Goal: Information Seeking & Learning: Learn about a topic

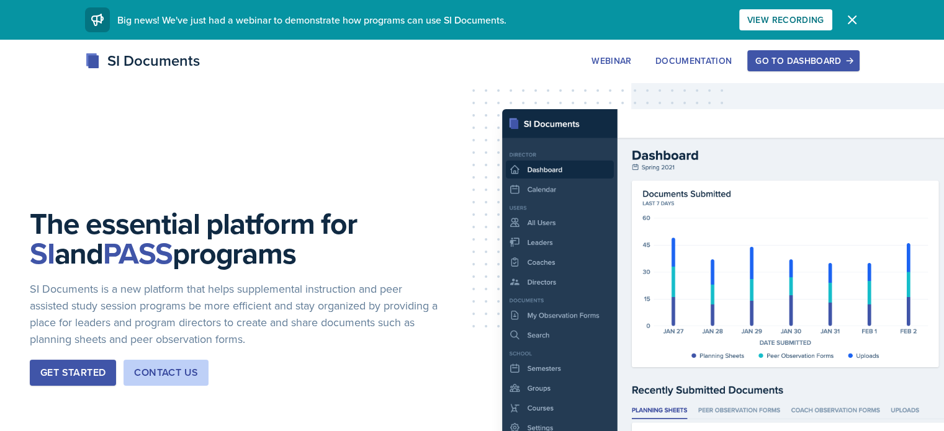
click at [859, 53] on button "Go to Dashboard" at bounding box center [803, 60] width 112 height 21
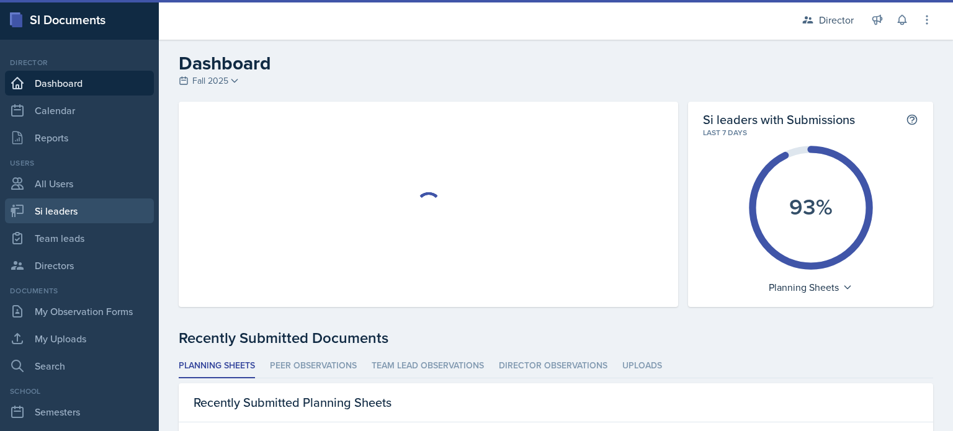
click at [85, 205] on link "Si leaders" at bounding box center [79, 211] width 149 height 25
select select "2bed604d-1099-4043-b1bc-2365e8740244"
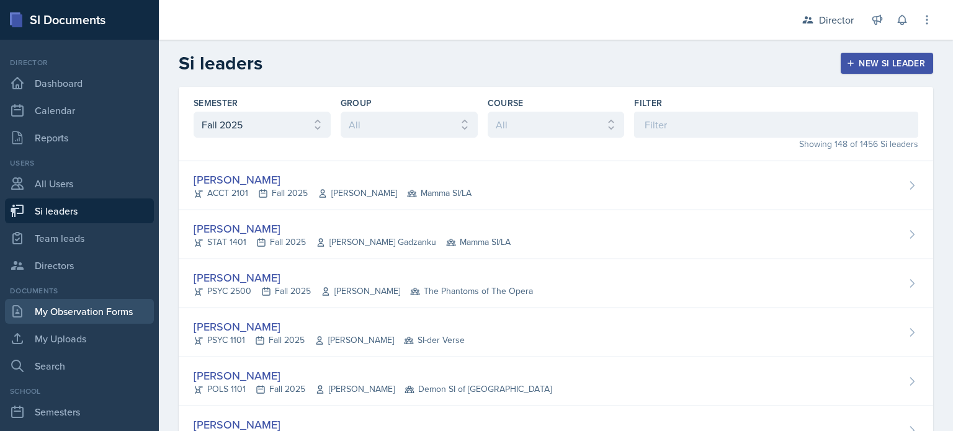
click at [74, 307] on link "My Observation Forms" at bounding box center [79, 311] width 149 height 25
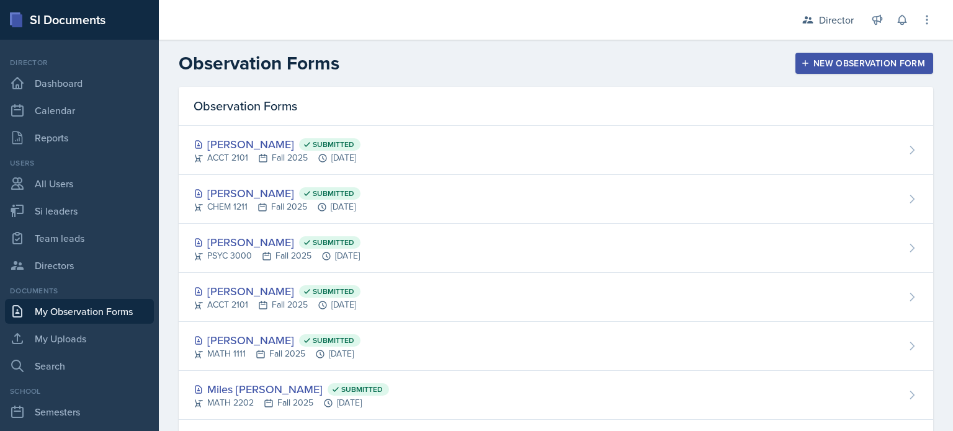
click at [808, 63] on div "New Observation Form" at bounding box center [865, 63] width 122 height 10
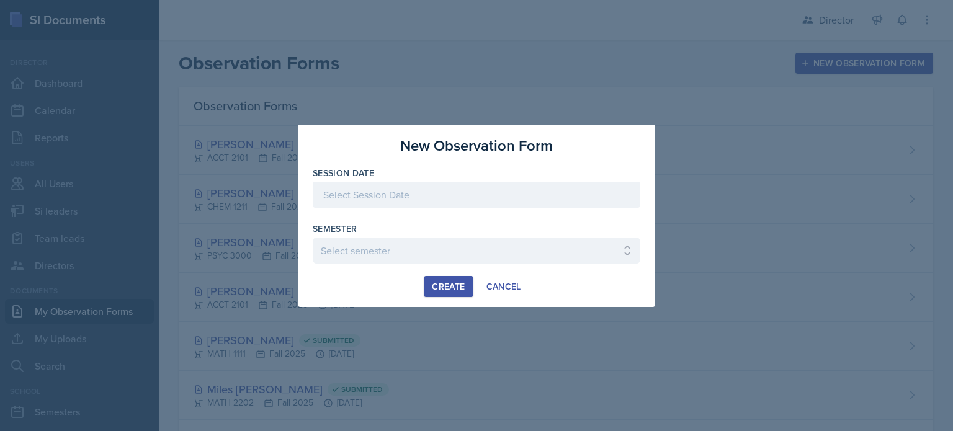
click at [371, 199] on div at bounding box center [477, 195] width 328 height 26
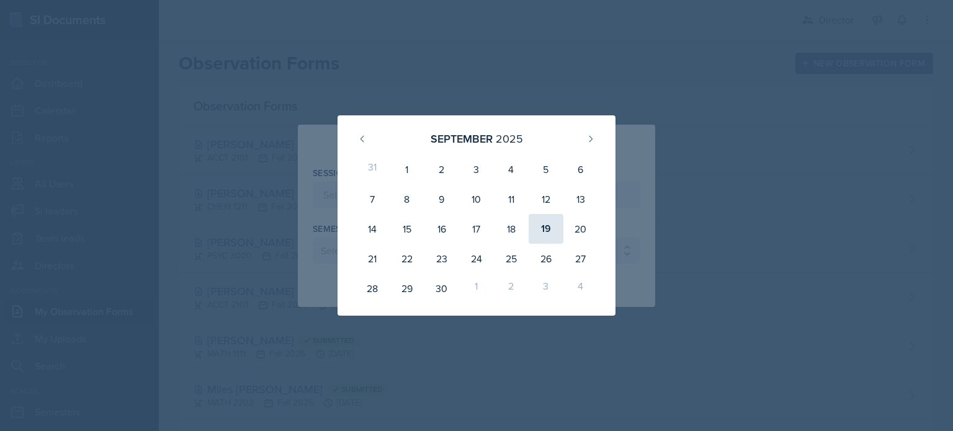
click at [543, 235] on div "19" at bounding box center [546, 229] width 35 height 30
type input "September 19th, 2025"
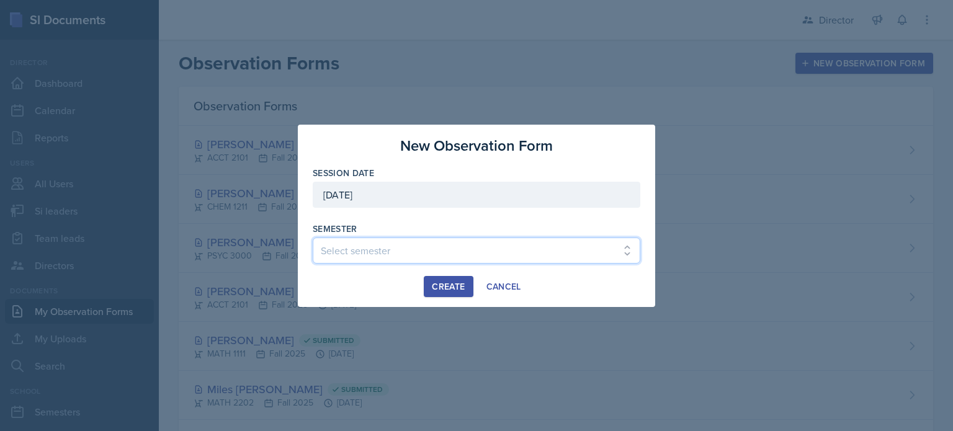
click at [474, 246] on select "Select semester Fall 2025 Summer 2025 Spring 2025 Fall 2024 Summer 2024 Spring …" at bounding box center [477, 251] width 328 height 26
select select "2bed604d-1099-4043-b1bc-2365e8740244"
click at [313, 238] on select "Select semester Fall 2025 Summer 2025 Spring 2025 Fall 2024 Summer 2024 Spring …" at bounding box center [477, 251] width 328 height 26
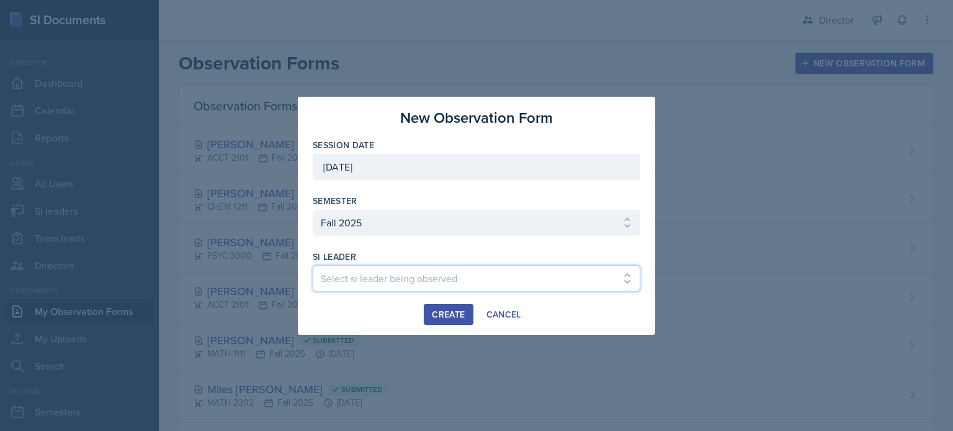
click at [449, 273] on select "Select si leader being observed Rayann Afani Sam Alderton Malk Almimar James Co…" at bounding box center [477, 279] width 328 height 26
click at [449, 271] on select "Select si leader being observed Rayann Afani Sam Alderton Malk Almimar James Co…" at bounding box center [477, 279] width 328 height 26
select select "f7052562-8aa0-4af3-b5b2-4a9653c66532"
click at [313, 266] on select "Select si leader being observed Rayann Afani Sam Alderton Malk Almimar James Co…" at bounding box center [477, 279] width 328 height 26
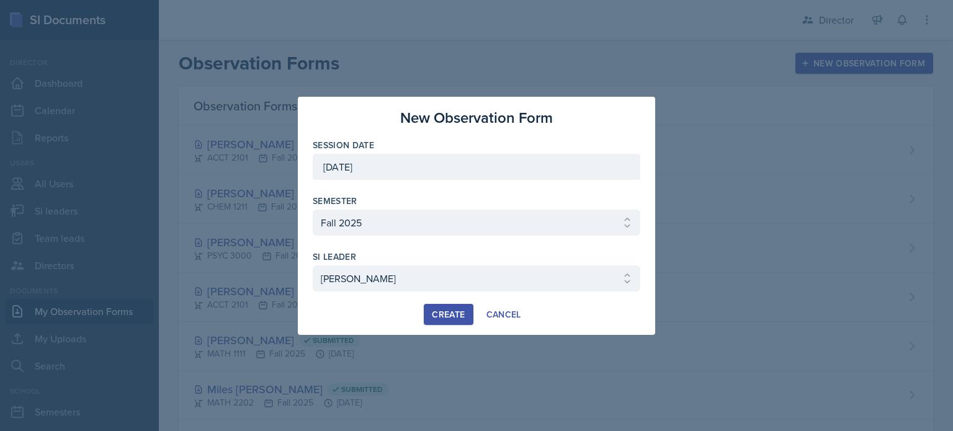
click at [447, 320] on button "Create" at bounding box center [448, 314] width 49 height 21
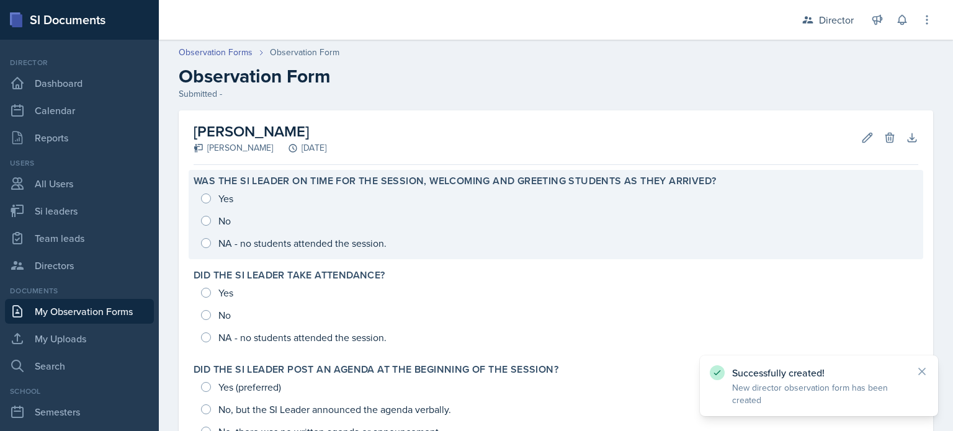
click at [361, 232] on div "Yes No NA - no students attended the session." at bounding box center [556, 220] width 725 height 67
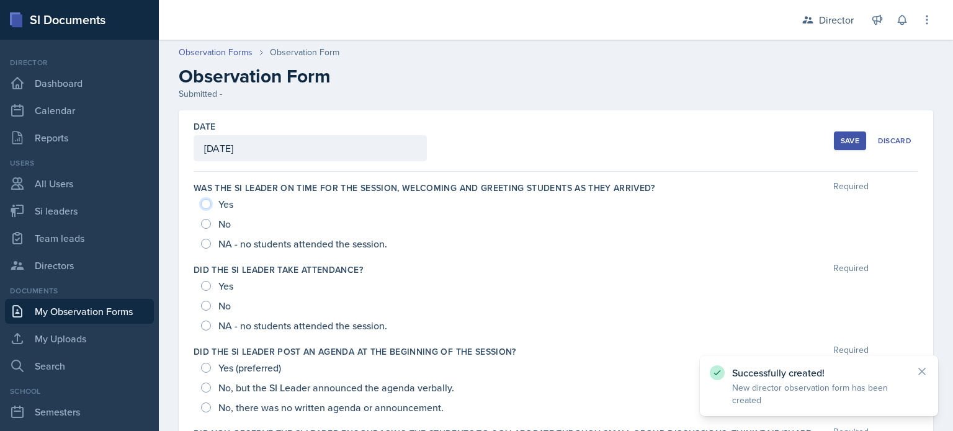
click at [206, 201] on input "Yes" at bounding box center [206, 204] width 10 height 10
radio input "true"
click at [209, 285] on input "Yes" at bounding box center [206, 286] width 10 height 10
radio input "true"
click at [206, 365] on input "Yes (preferred)" at bounding box center [206, 368] width 10 height 10
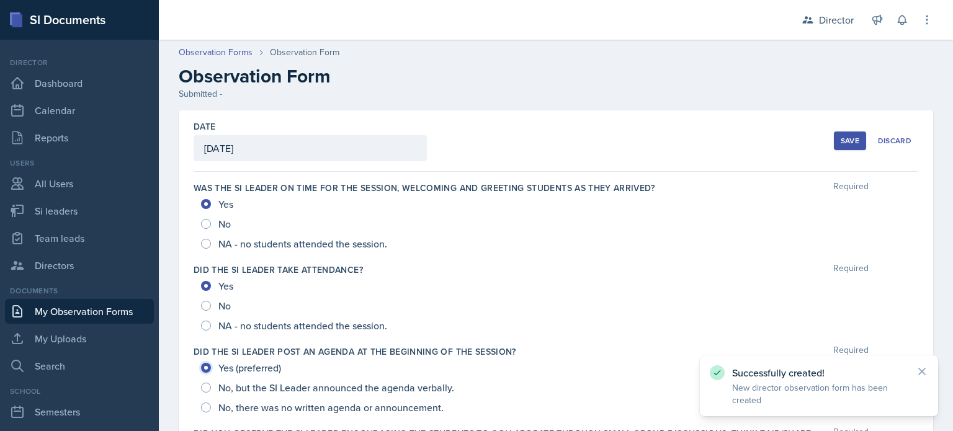
radio input "true"
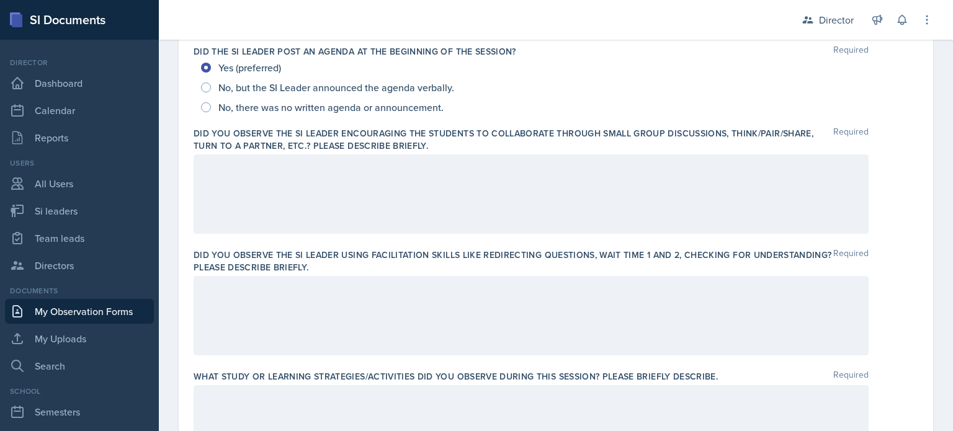
click at [286, 181] on div at bounding box center [531, 194] width 675 height 79
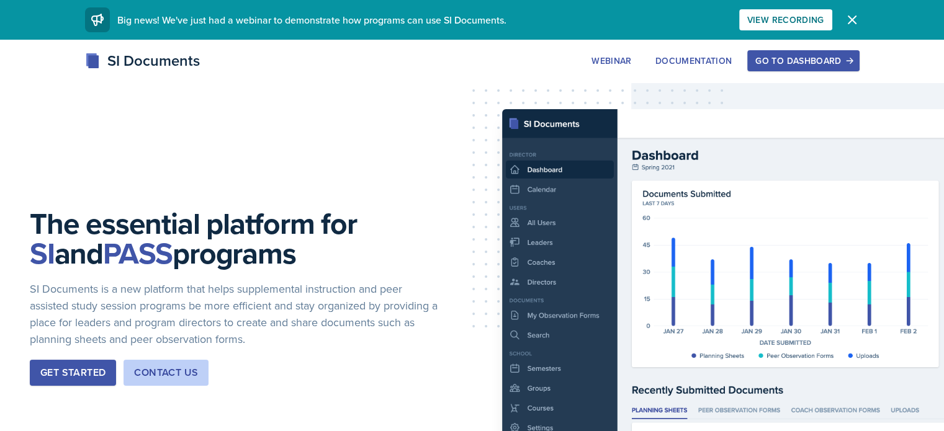
click at [846, 76] on div "SI Documents Webinar Documentation Go to Dashboard Sign Up Go to Dashboard" at bounding box center [472, 75] width 944 height 50
click at [850, 67] on button "Go to Dashboard" at bounding box center [803, 60] width 112 height 21
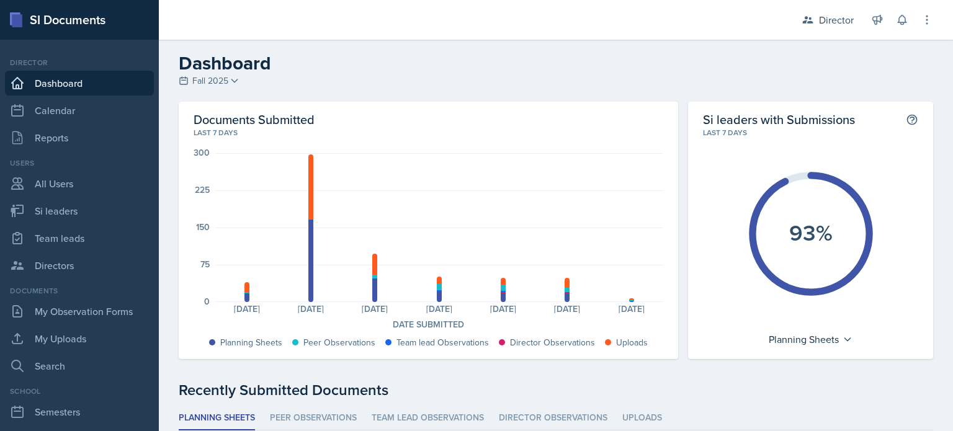
click at [85, 225] on div "Users All Users Si leaders Team leads Directors" at bounding box center [79, 218] width 149 height 120
click at [132, 230] on link "Team leads" at bounding box center [79, 238] width 149 height 25
select select "2bed604d-1099-4043-b1bc-2365e8740244"
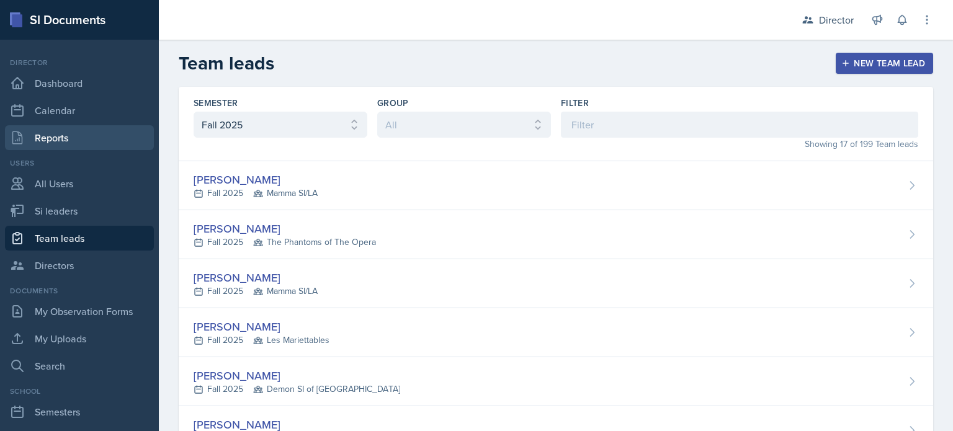
click at [96, 138] on link "Reports" at bounding box center [79, 137] width 149 height 25
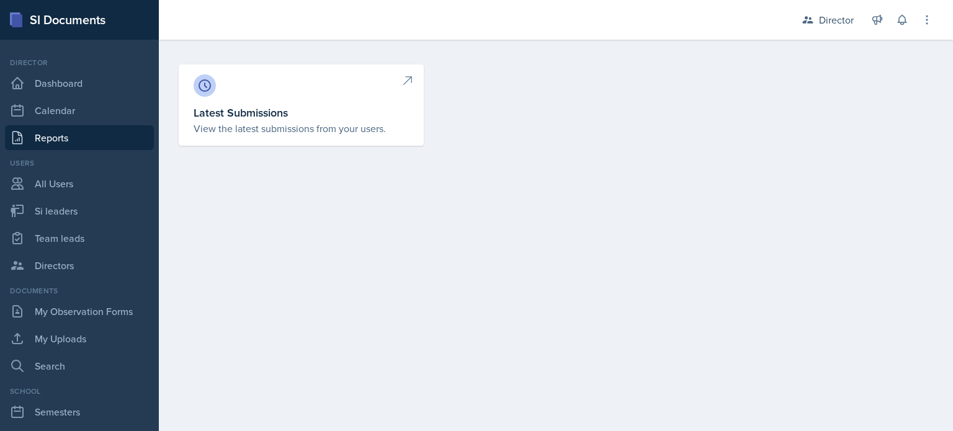
click at [222, 130] on p "View the latest submissions from your users." at bounding box center [301, 128] width 215 height 15
select select "1"
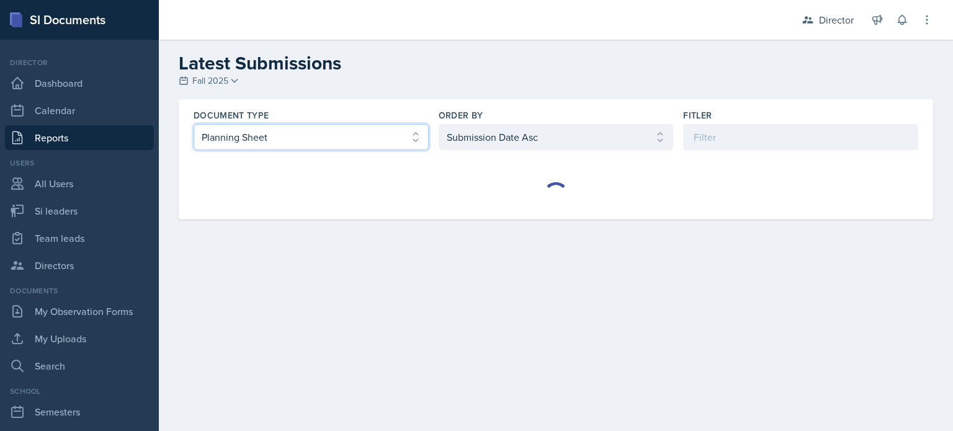
click at [395, 133] on select "Select document type Planning Sheet Peer Observation Form Team lead Observation…" at bounding box center [311, 137] width 235 height 26
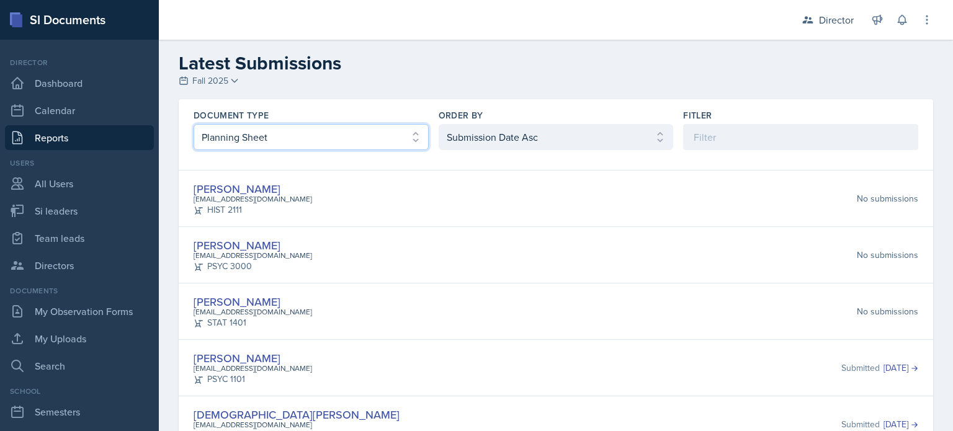
select select "3"
click at [194, 124] on select "Select document type Planning Sheet Peer Observation Form Team lead Observation…" at bounding box center [311, 137] width 235 height 26
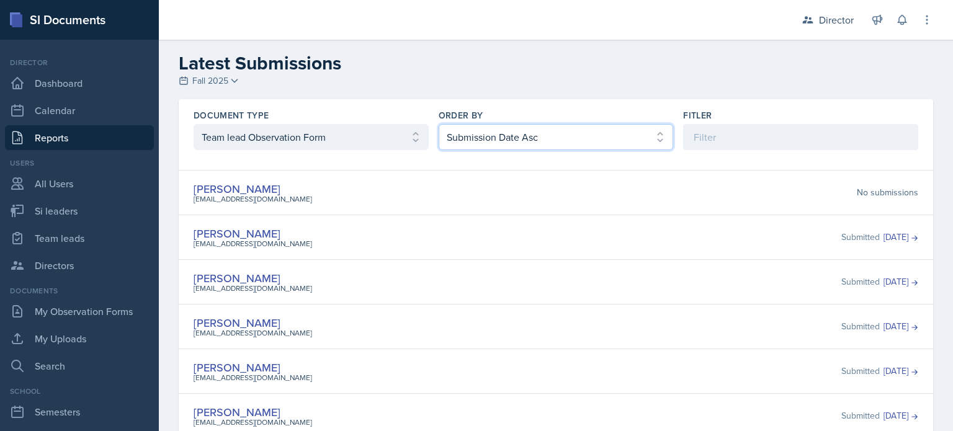
click at [467, 145] on select "Select order by Submission Date Asc Submission Date Desc User Last Name" at bounding box center [556, 137] width 235 height 26
select select "2"
click at [439, 124] on select "Select order by Submission Date Asc Submission Date Desc User Last Name" at bounding box center [556, 137] width 235 height 26
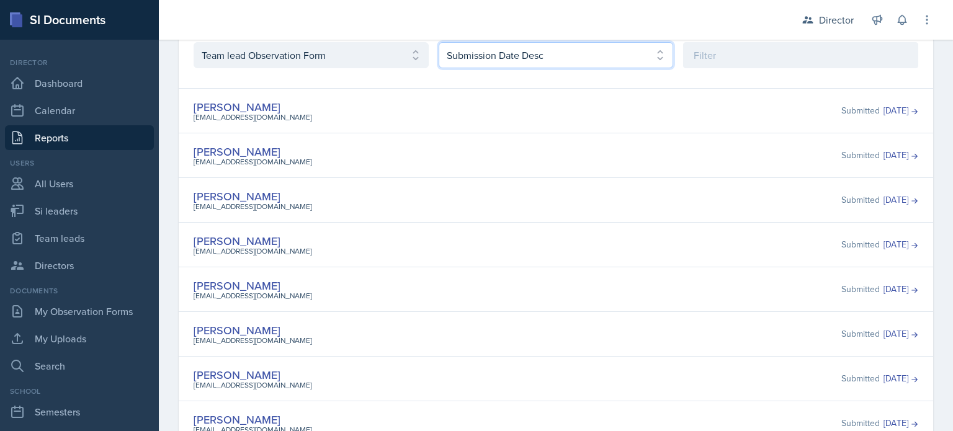
scroll to position [84, 0]
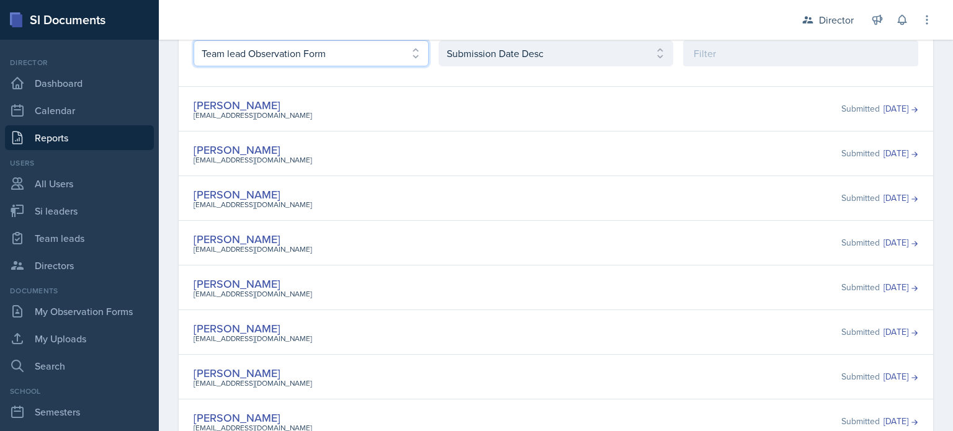
click at [382, 54] on select "Select document type Planning Sheet Peer Observation Form Team lead Observation…" at bounding box center [311, 53] width 235 height 26
select select "2"
click at [194, 66] on select "Select document type Planning Sheet Peer Observation Form Team lead Observation…" at bounding box center [311, 53] width 235 height 26
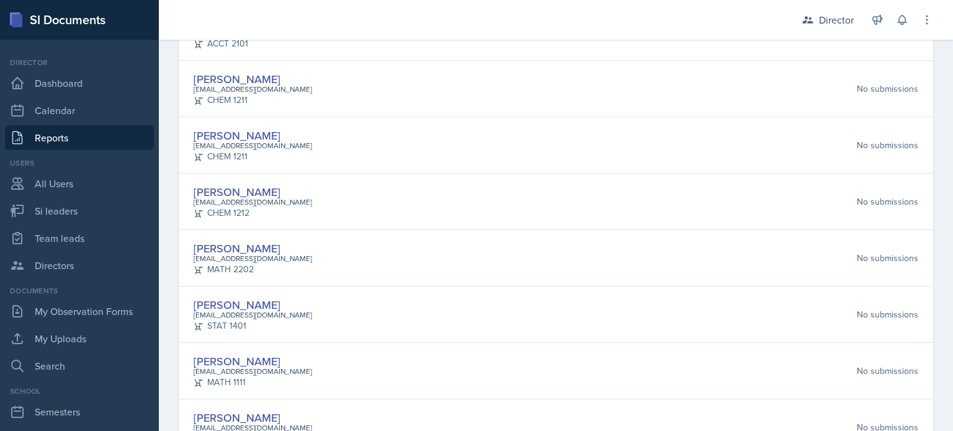
scroll to position [0, 0]
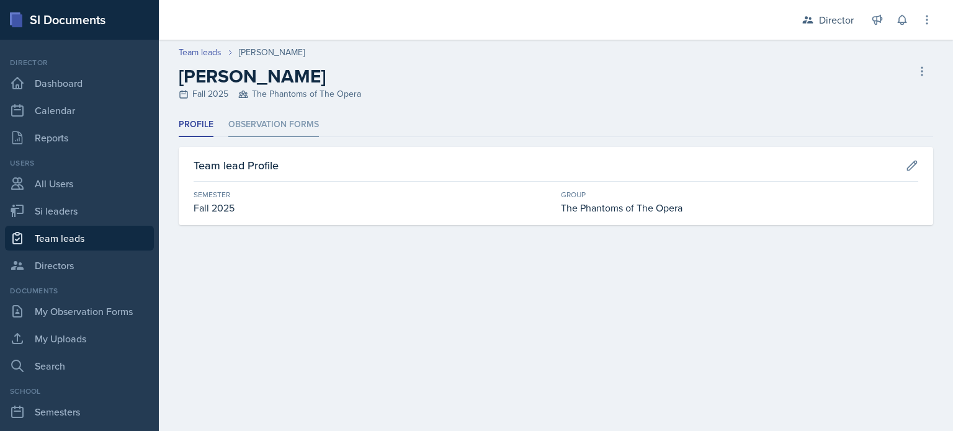
click at [301, 127] on li "Observation Forms" at bounding box center [273, 125] width 91 height 24
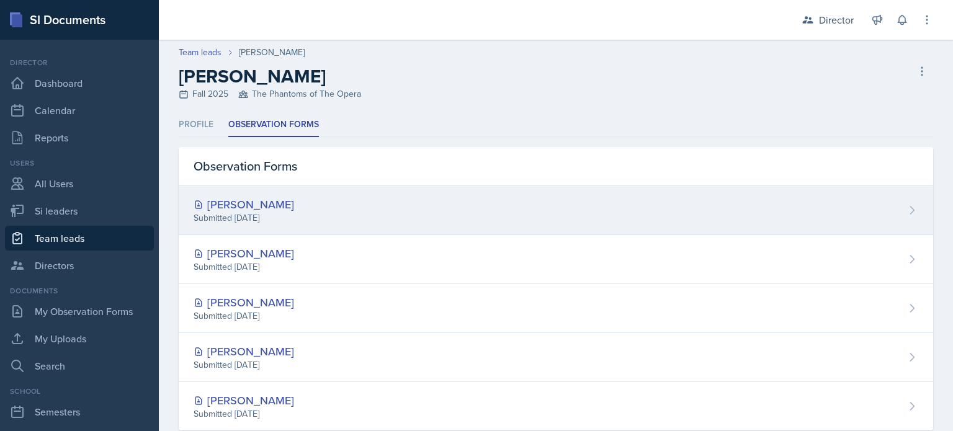
click at [266, 209] on div "Armon Khoshneviszadeh" at bounding box center [244, 204] width 101 height 17
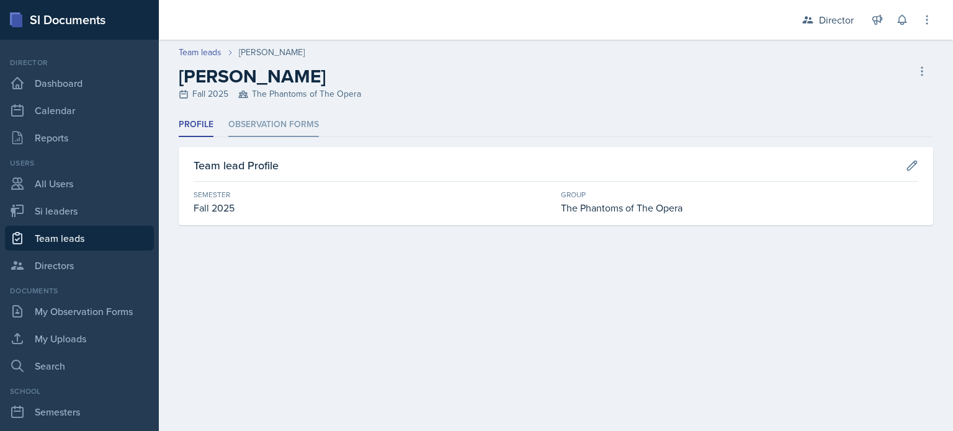
click at [287, 125] on li "Observation Forms" at bounding box center [273, 125] width 91 height 24
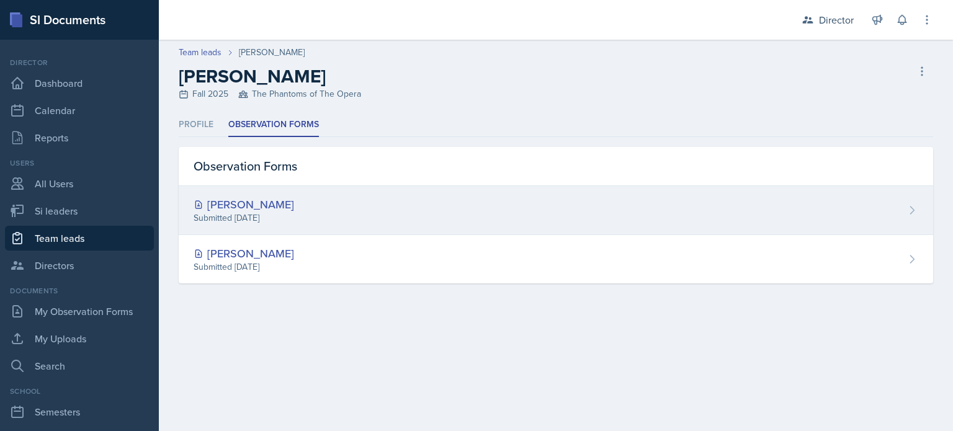
click at [312, 217] on div "Zion-Raphael Clark Submitted Sep 19th, 2025" at bounding box center [556, 210] width 755 height 49
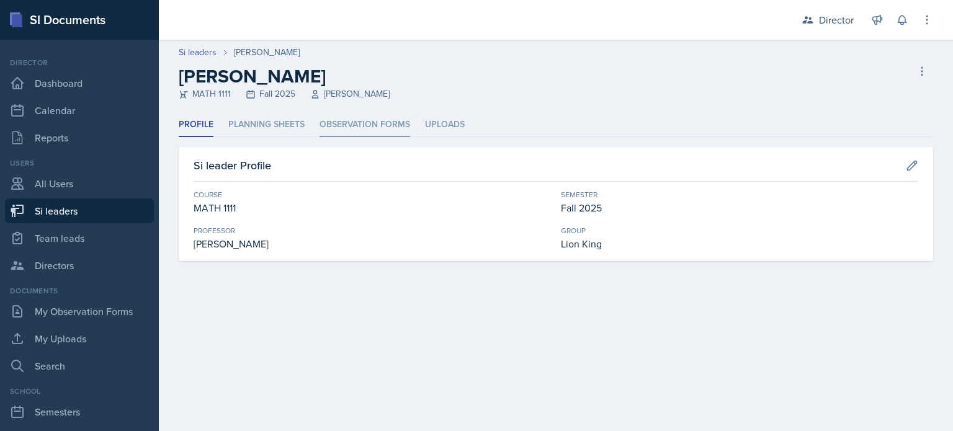
click at [343, 126] on li "Observation Forms" at bounding box center [365, 125] width 91 height 24
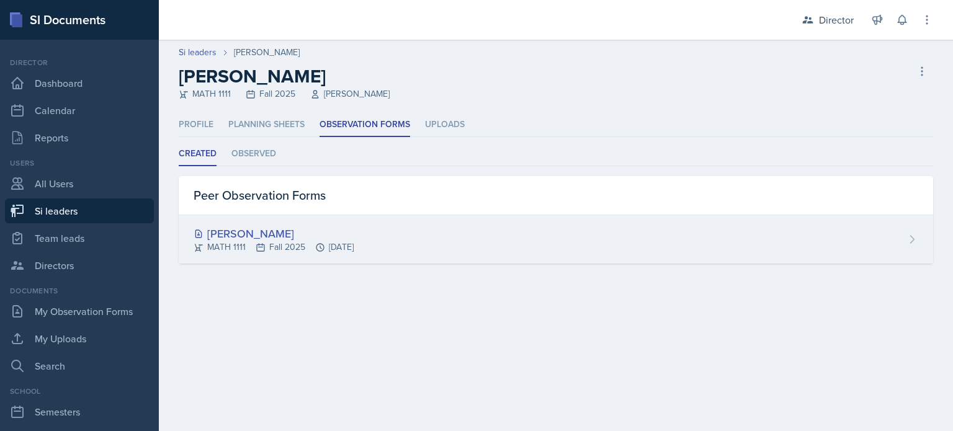
click at [313, 225] on div "[PERSON_NAME]" at bounding box center [274, 233] width 160 height 17
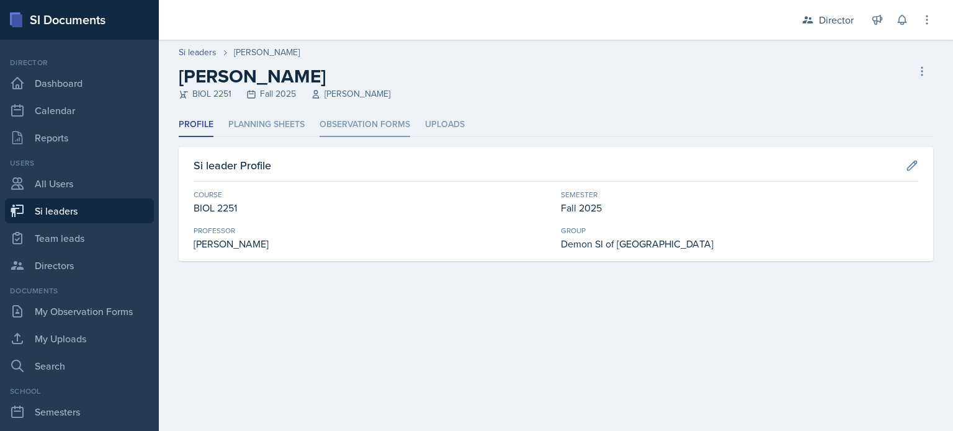
click at [392, 117] on li "Observation Forms" at bounding box center [365, 125] width 91 height 24
click at [352, 124] on li "Observation Forms" at bounding box center [365, 125] width 91 height 24
click at [340, 123] on li "Observation Forms" at bounding box center [365, 125] width 91 height 24
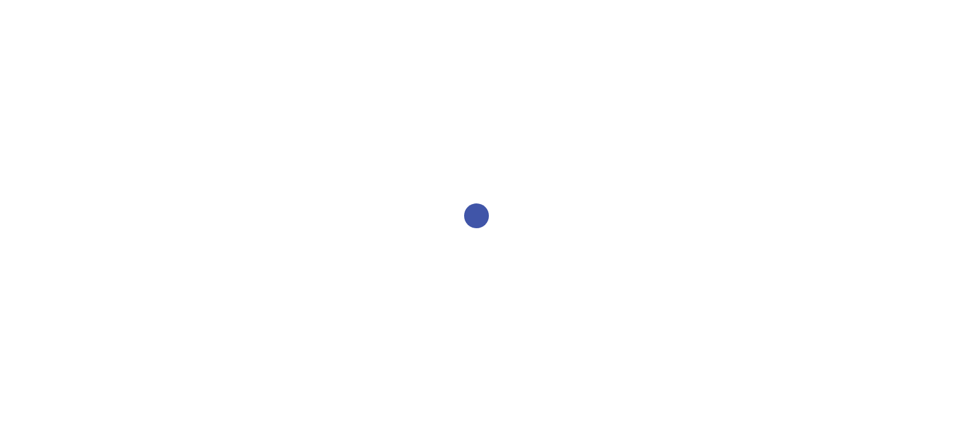
select select "2bed604d-1099-4043-b1bc-2365e8740244"
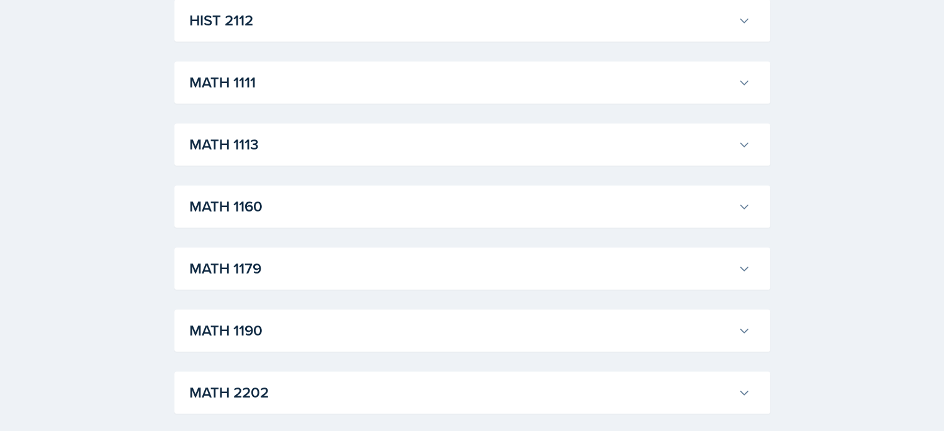
scroll to position [1117, 0]
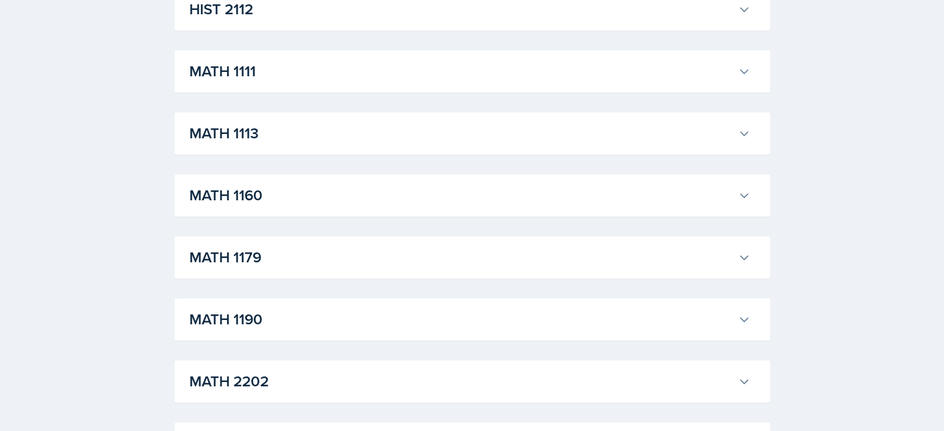
click at [241, 155] on div "ACCT 2101 Landrea Bishop Professor: Stephanie Miller Export to Google Calendar …" at bounding box center [472, 71] width 596 height 1904
click at [267, 142] on h3 "MATH 1113" at bounding box center [461, 133] width 544 height 22
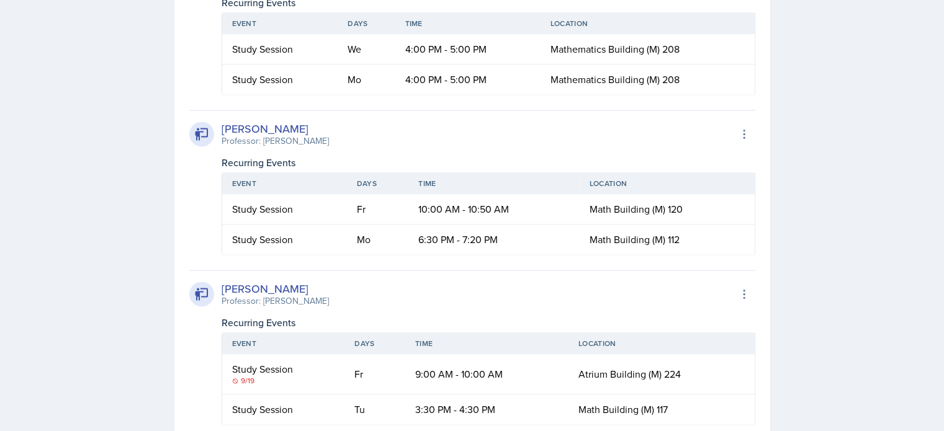
scroll to position [1918, 0]
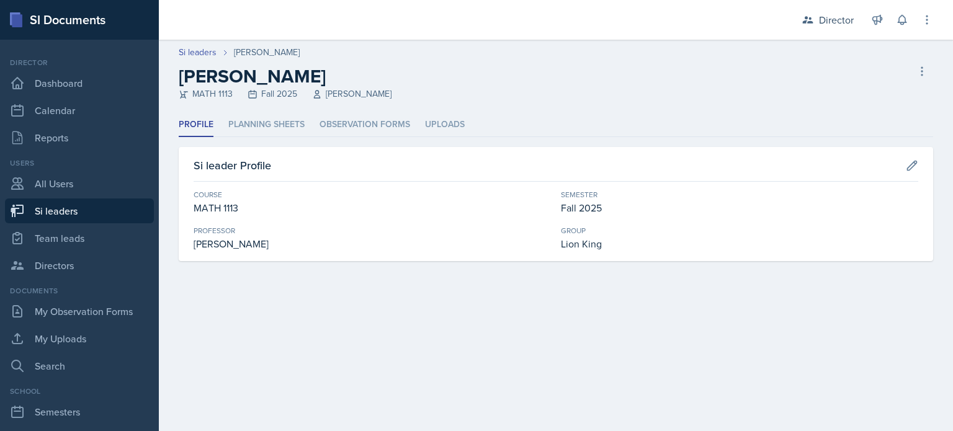
click at [345, 141] on div "Profile Planning Sheets Observation Forms Uploads Profile Planning Sheets Obser…" at bounding box center [556, 187] width 755 height 148
click at [361, 121] on li "Observation Forms" at bounding box center [365, 125] width 91 height 24
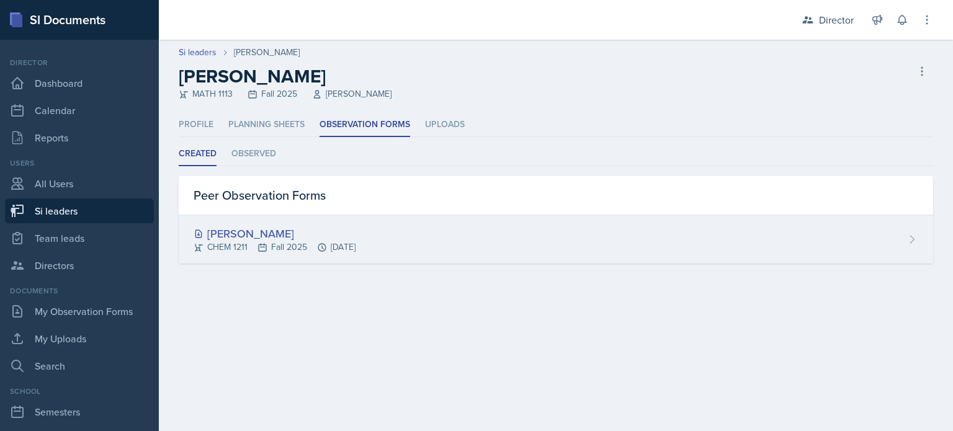
click at [260, 238] on div "[PERSON_NAME]" at bounding box center [275, 233] width 162 height 17
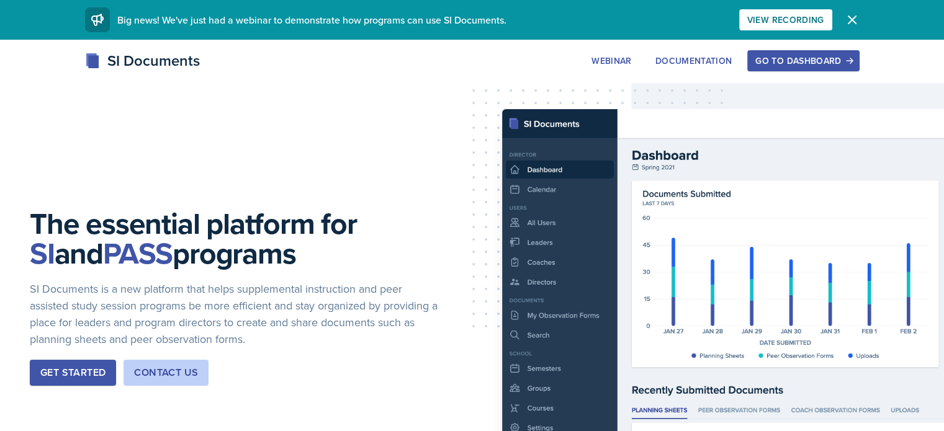
click at [834, 70] on button "Go to Dashboard" at bounding box center [803, 60] width 112 height 21
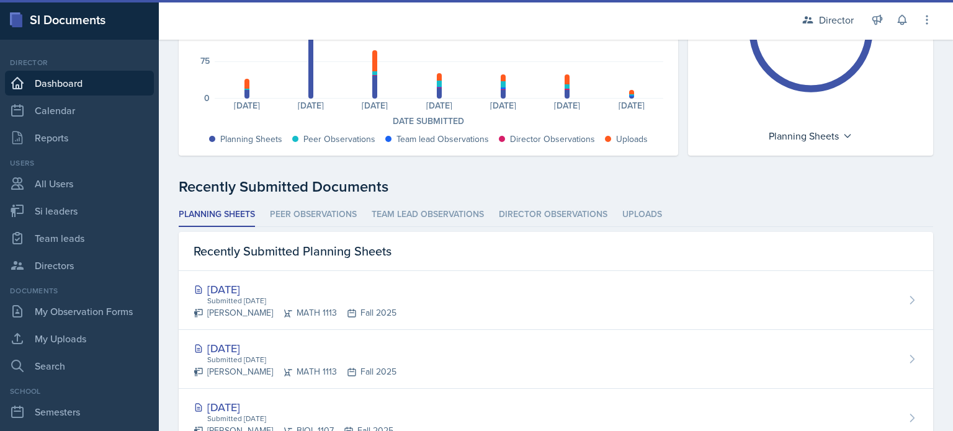
scroll to position [204, 0]
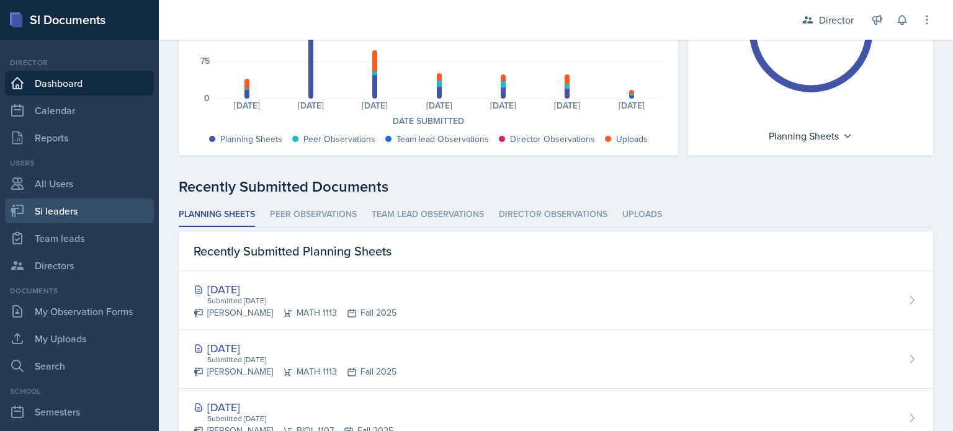
click at [92, 215] on link "Si leaders" at bounding box center [79, 211] width 149 height 25
select select "2bed604d-1099-4043-b1bc-2365e8740244"
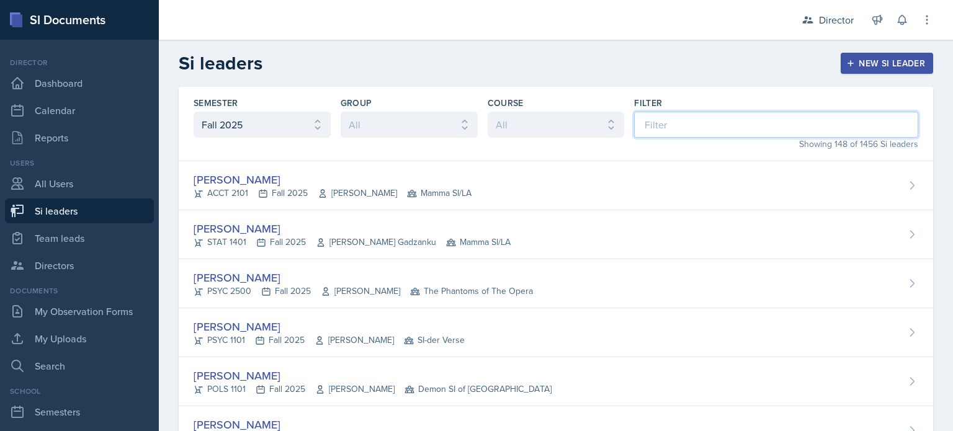
click at [666, 128] on input at bounding box center [776, 125] width 284 height 26
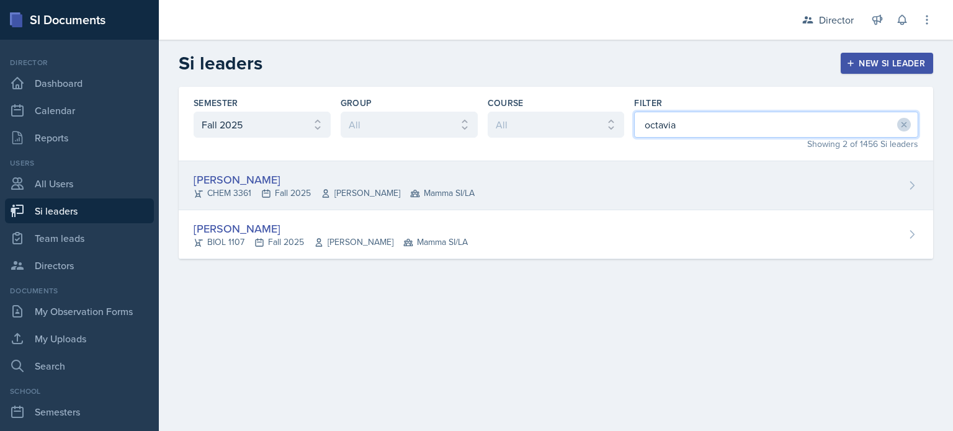
type input "octavia"
click at [629, 175] on div "[PERSON_NAME] CHEM 3361 Fall 2025 [PERSON_NAME] Mamma SI/LA" at bounding box center [556, 185] width 755 height 49
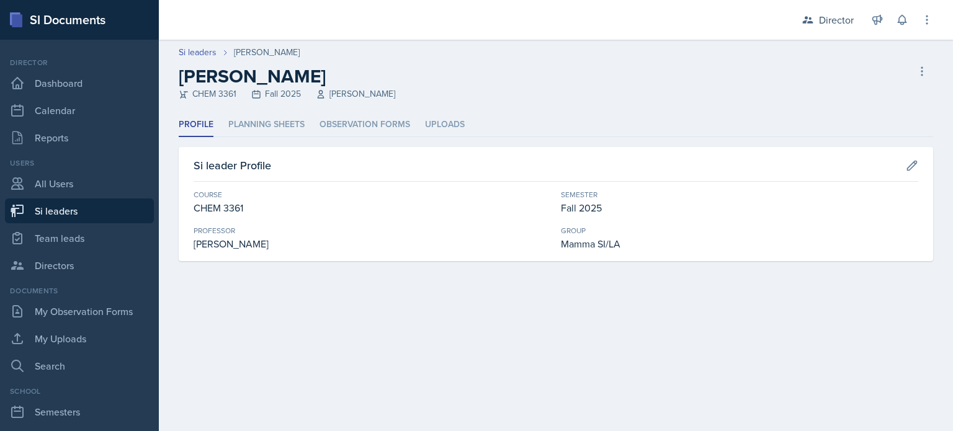
click at [369, 111] on header "Si leaders [PERSON_NAME] [PERSON_NAME] CHEM 3361 Fall 2025 [PERSON_NAME] Delete…" at bounding box center [556, 76] width 795 height 73
click at [358, 123] on li "Observation Forms" at bounding box center [365, 125] width 91 height 24
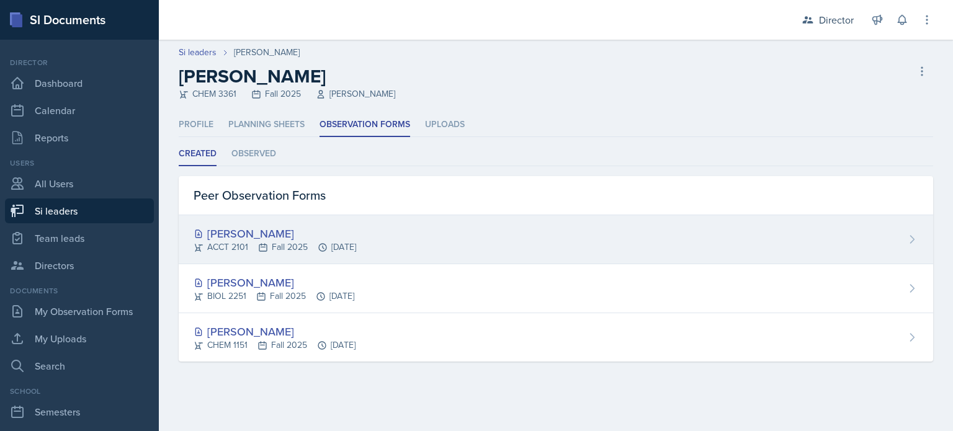
click at [291, 259] on div "[PERSON_NAME] ACCT 2101 Fall 2025 [DATE]" at bounding box center [556, 239] width 755 height 49
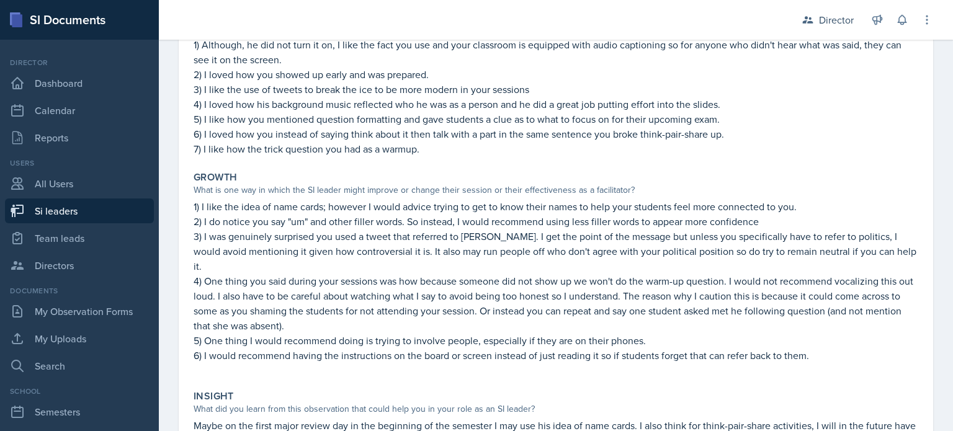
scroll to position [292, 0]
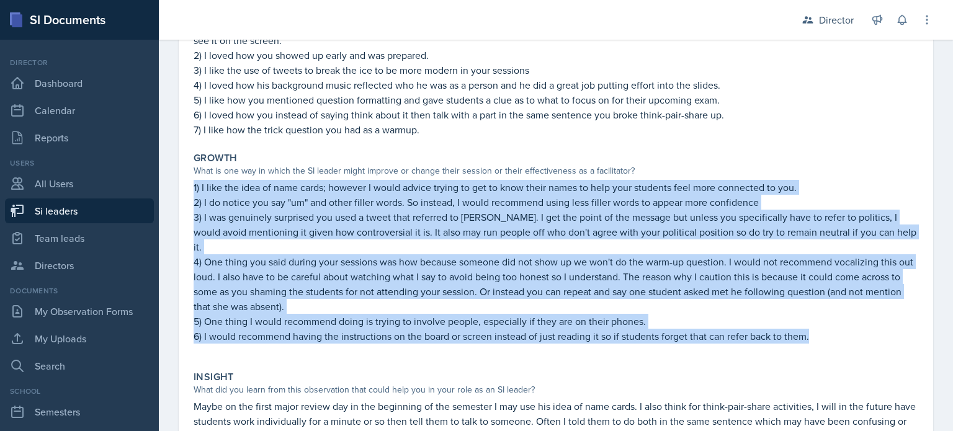
drag, startPoint x: 817, startPoint y: 320, endPoint x: 192, endPoint y: 189, distance: 638.2
click at [192, 189] on div "Growth What is one way in which the SI leader might improve or change their ses…" at bounding box center [556, 254] width 735 height 214
copy div "1) I like the idea of name cards; however I would advice trying to get to know …"
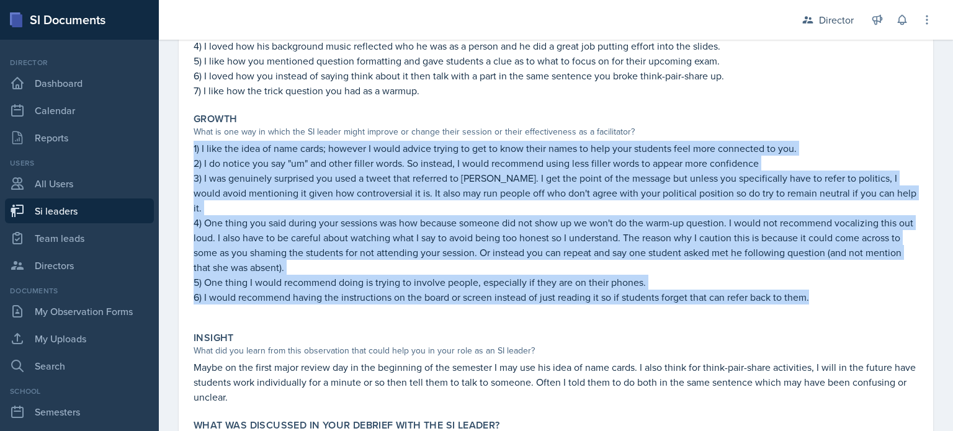
scroll to position [312, 0]
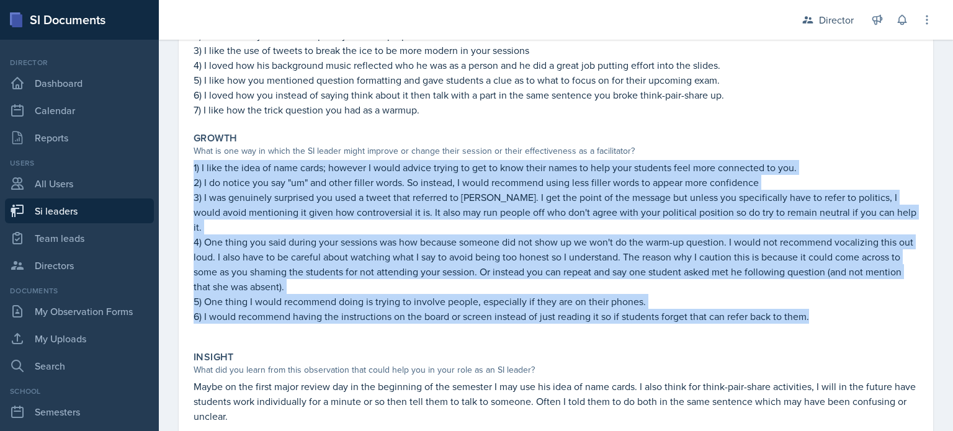
click at [438, 204] on p "3) I was genuinely surprised you used a tweet that referred to [PERSON_NAME]. I…" at bounding box center [556, 212] width 725 height 45
